Goal: Task Accomplishment & Management: Complete application form

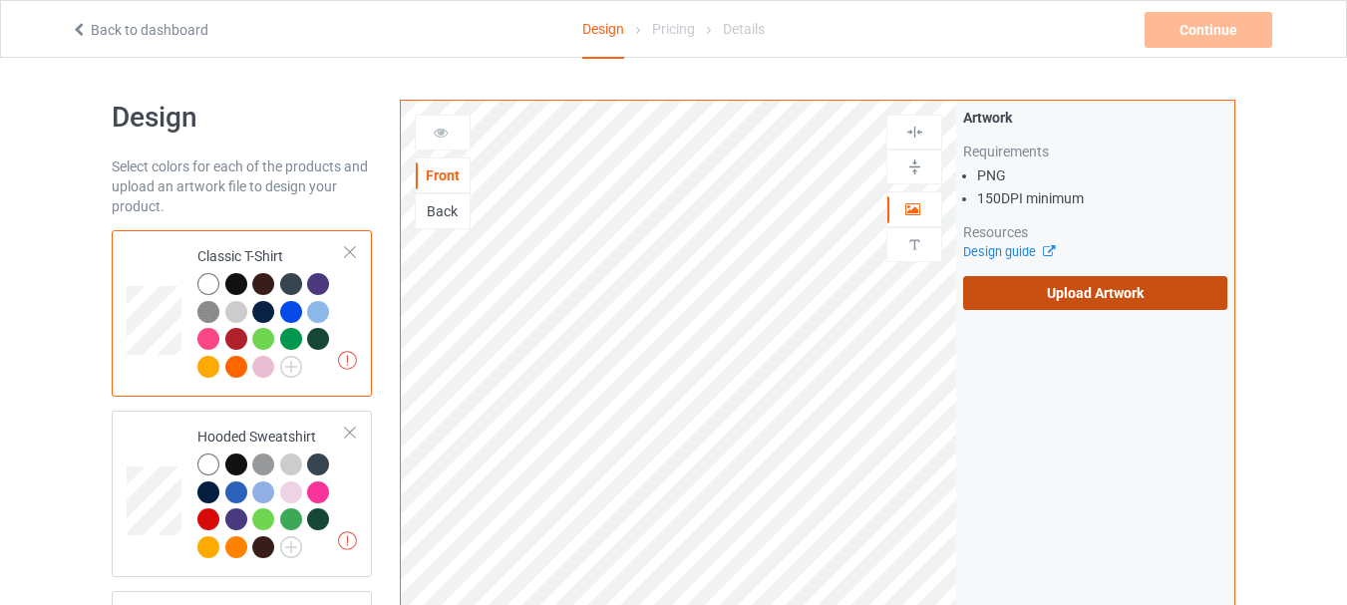
click at [1104, 300] on label "Upload Artwork" at bounding box center [1095, 293] width 264 height 34
click at [0, 0] on input "Upload Artwork" at bounding box center [0, 0] width 0 height 0
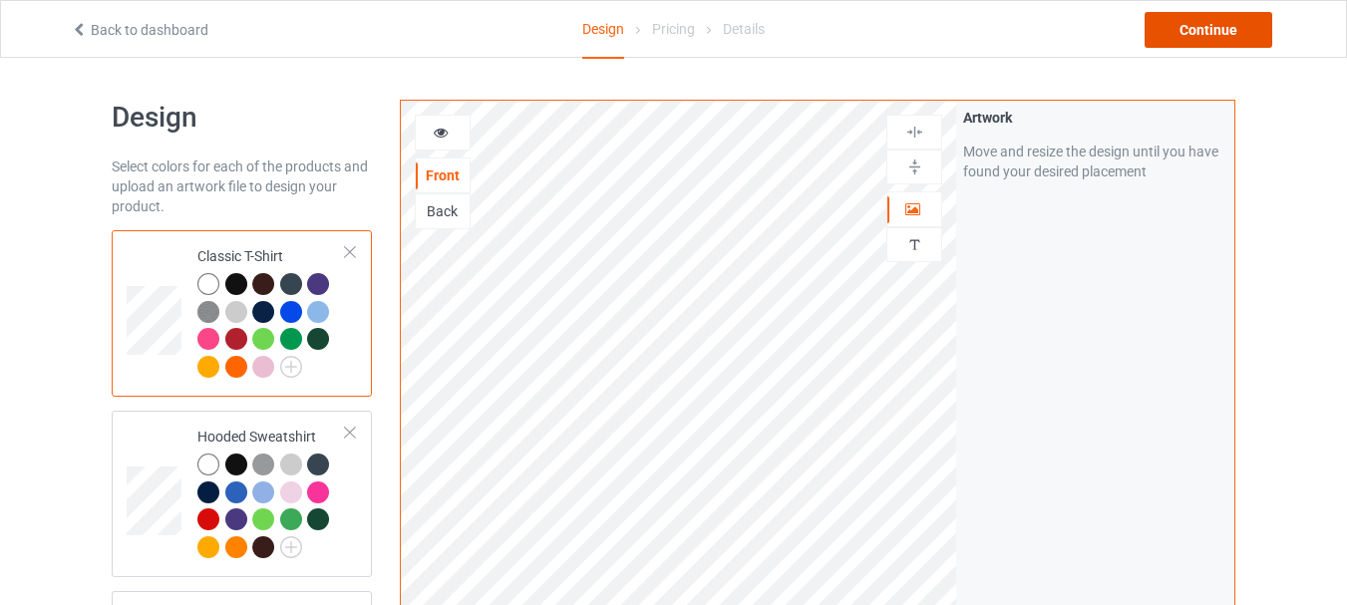
click at [1227, 18] on div "Continue" at bounding box center [1208, 30] width 128 height 36
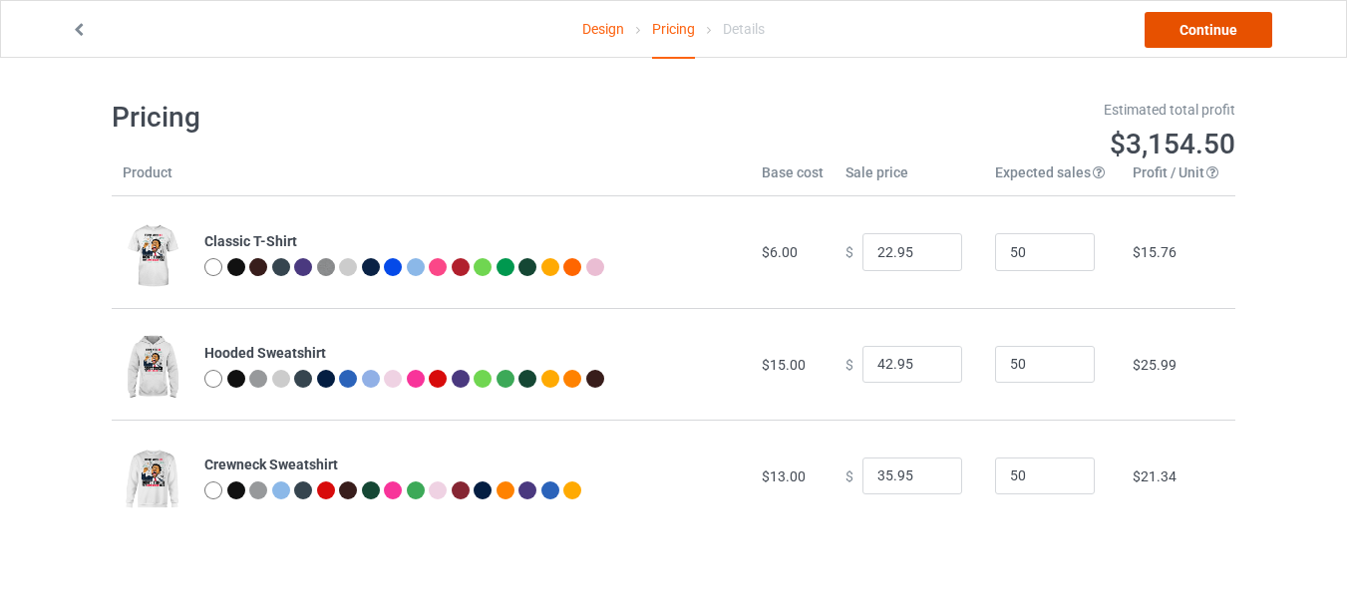
click at [1217, 40] on link "Continue" at bounding box center [1208, 30] width 128 height 36
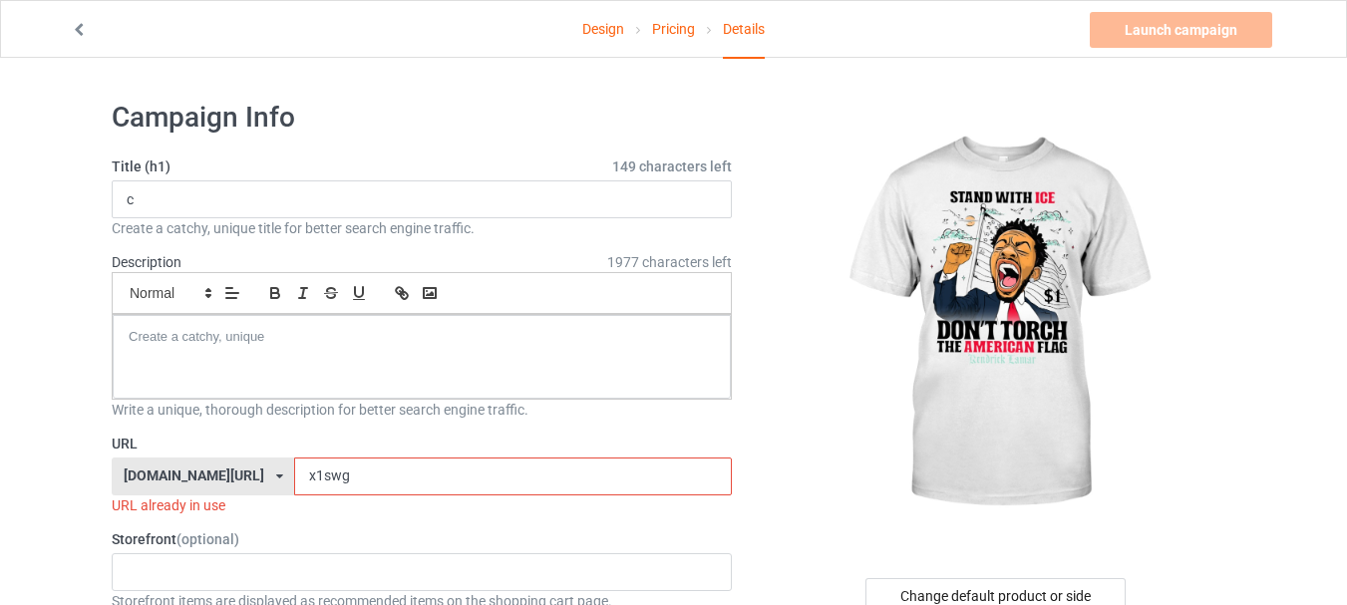
click at [463, 475] on input "x1swg" at bounding box center [512, 476] width 437 height 38
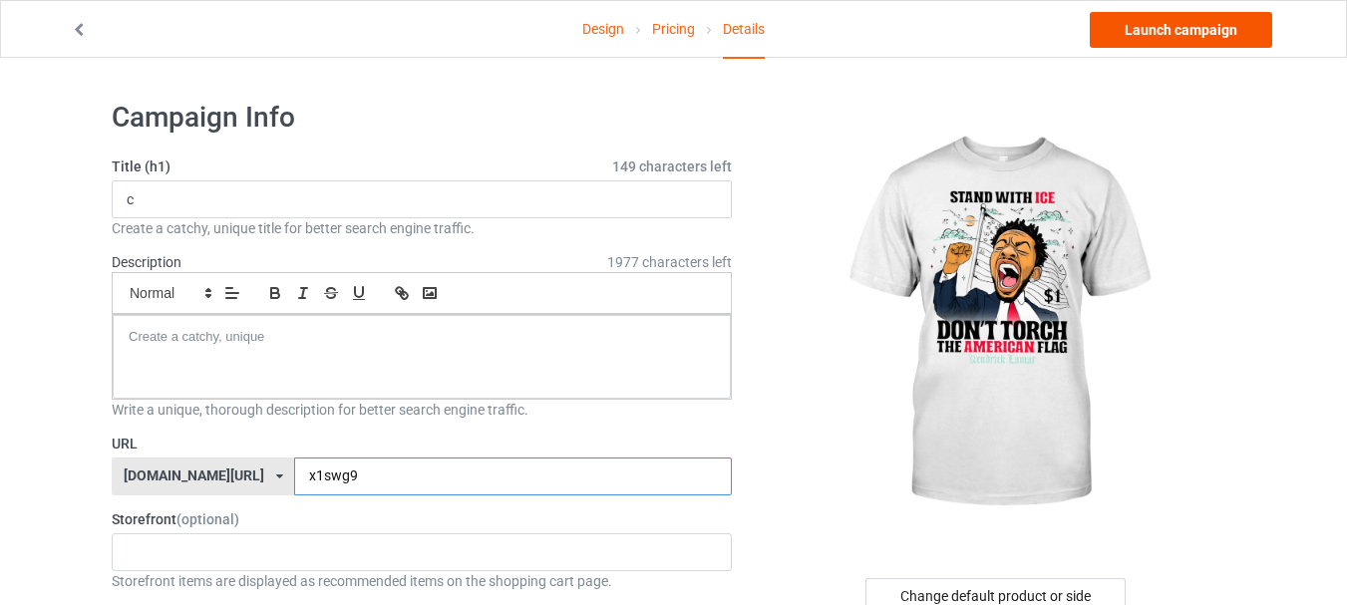
type input "x1swg9"
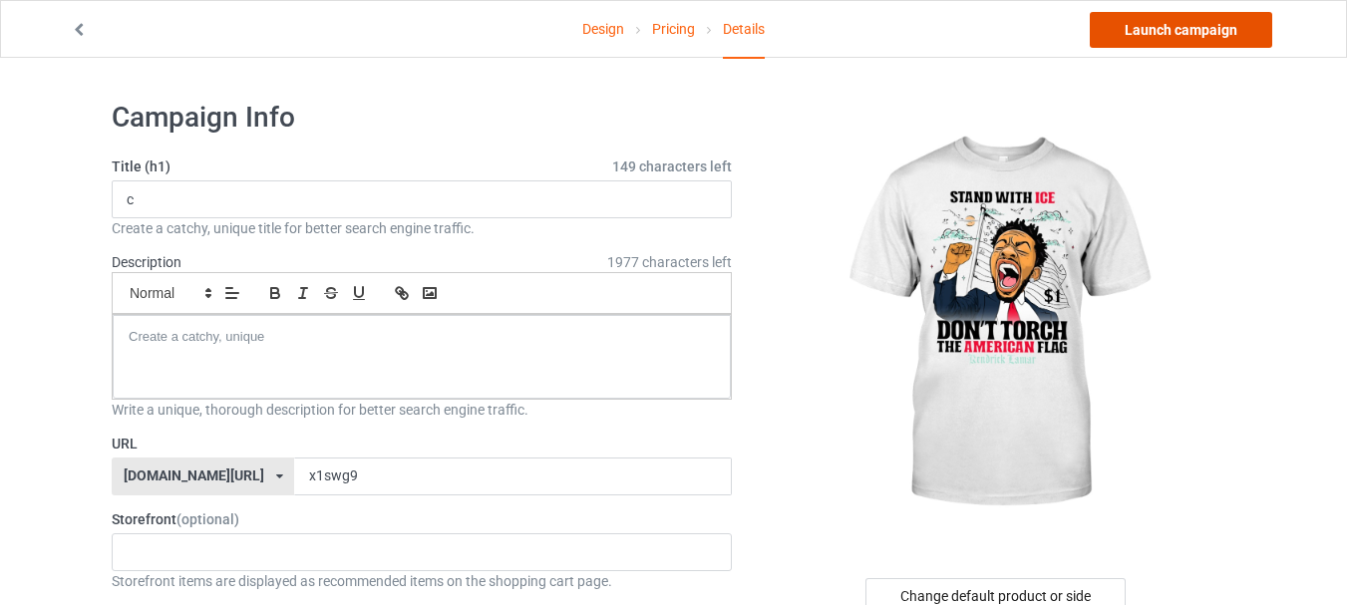
click at [1172, 25] on link "Launch campaign" at bounding box center [1180, 30] width 182 height 36
